Goal: Task Accomplishment & Management: Manage account settings

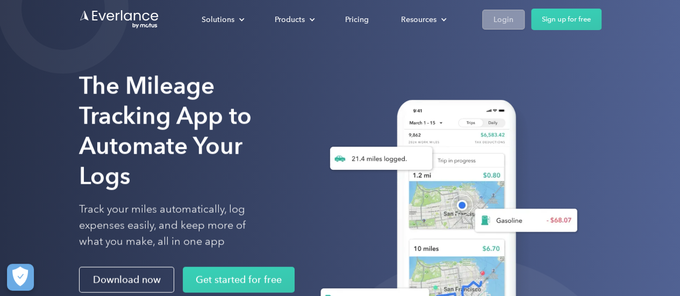
click at [506, 20] on div "Login" at bounding box center [504, 19] width 20 height 13
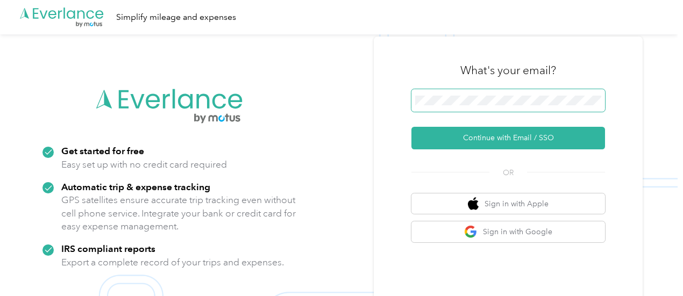
click at [464, 94] on span at bounding box center [508, 100] width 194 height 23
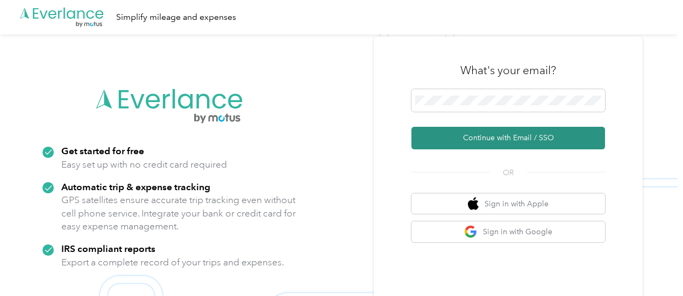
click at [477, 137] on button "Continue with Email / SSO" at bounding box center [508, 138] width 194 height 23
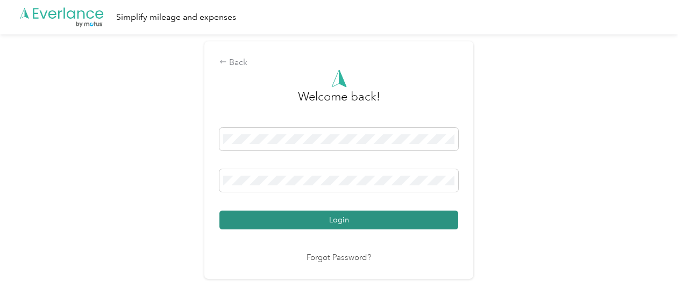
click at [347, 217] on button "Login" at bounding box center [338, 220] width 239 height 19
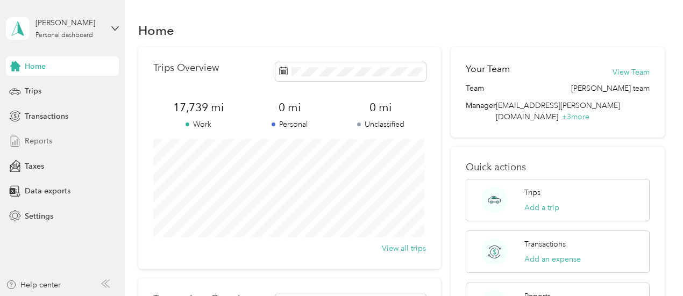
click at [29, 140] on span "Reports" at bounding box center [38, 141] width 27 height 11
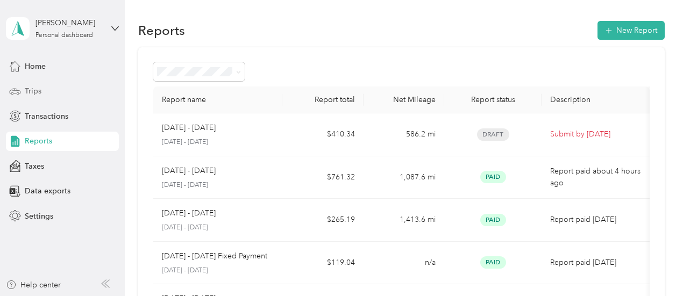
click at [37, 88] on span "Trips" at bounding box center [33, 91] width 17 height 11
